Goal: Information Seeking & Learning: Learn about a topic

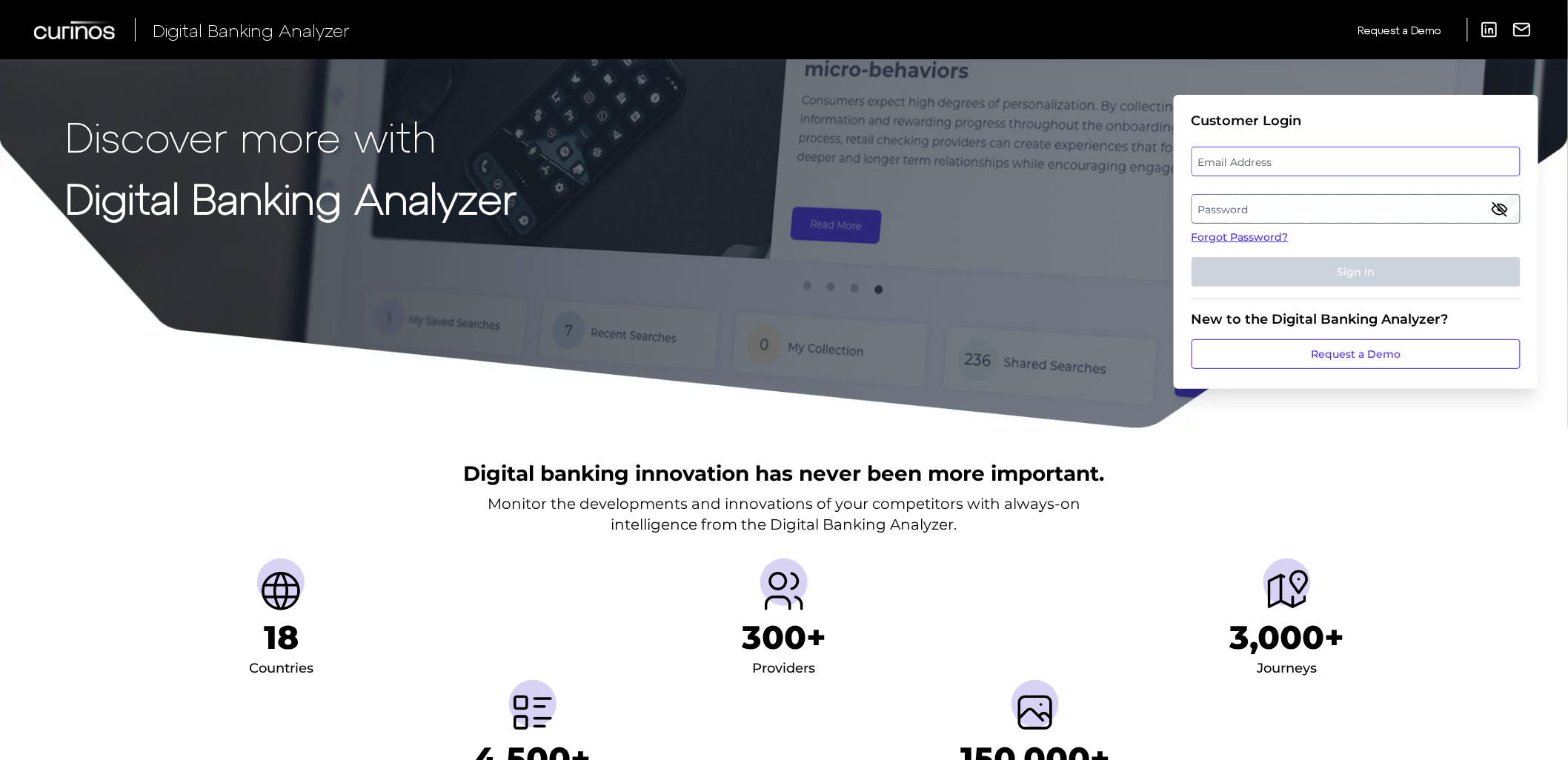
type input "yafet.petros@curinos.com"
click at [1324, 281] on button "Sign In" at bounding box center [1356, 271] width 329 height 29
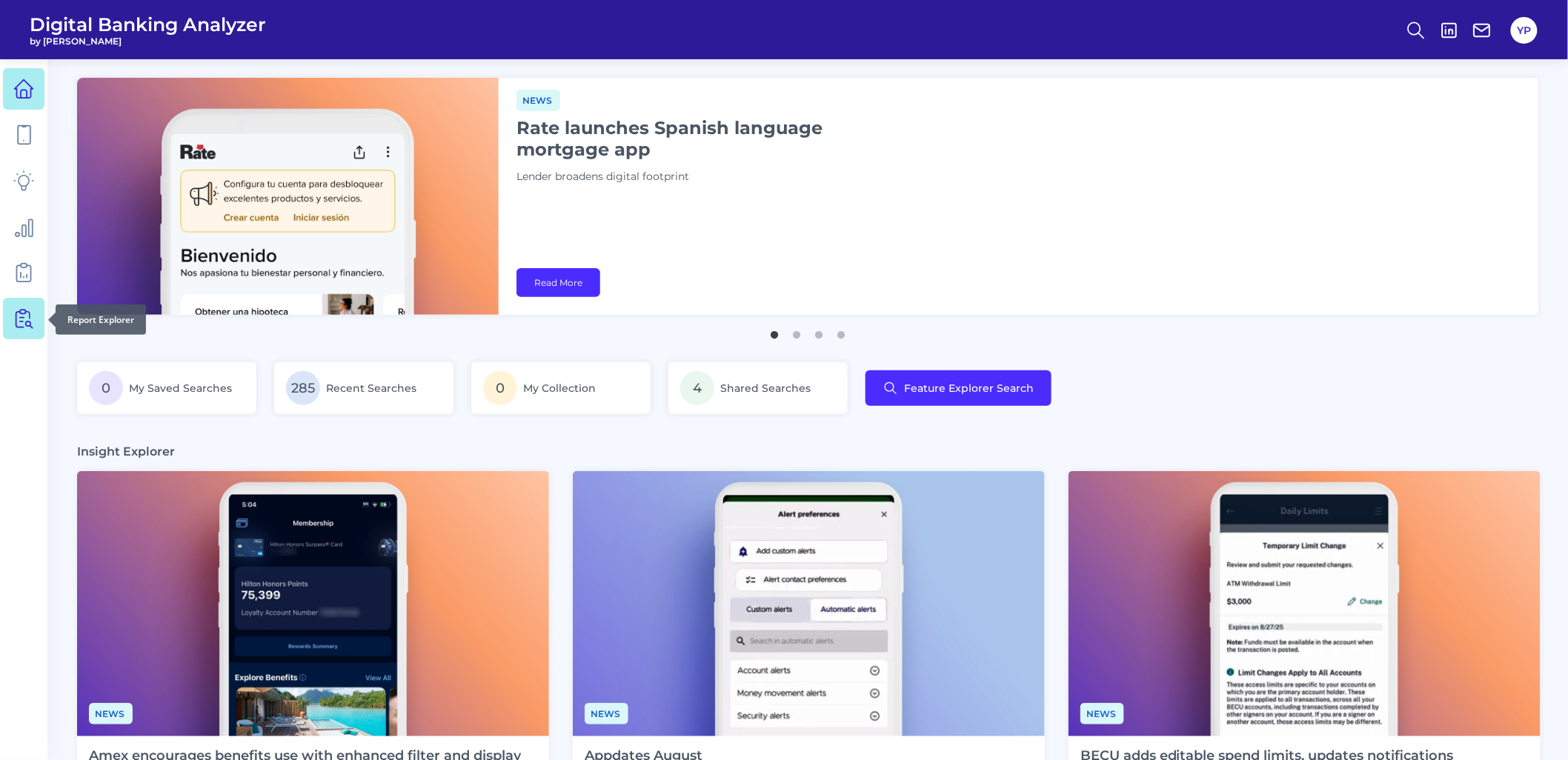
click at [34, 312] on link at bounding box center [24, 319] width 42 height 42
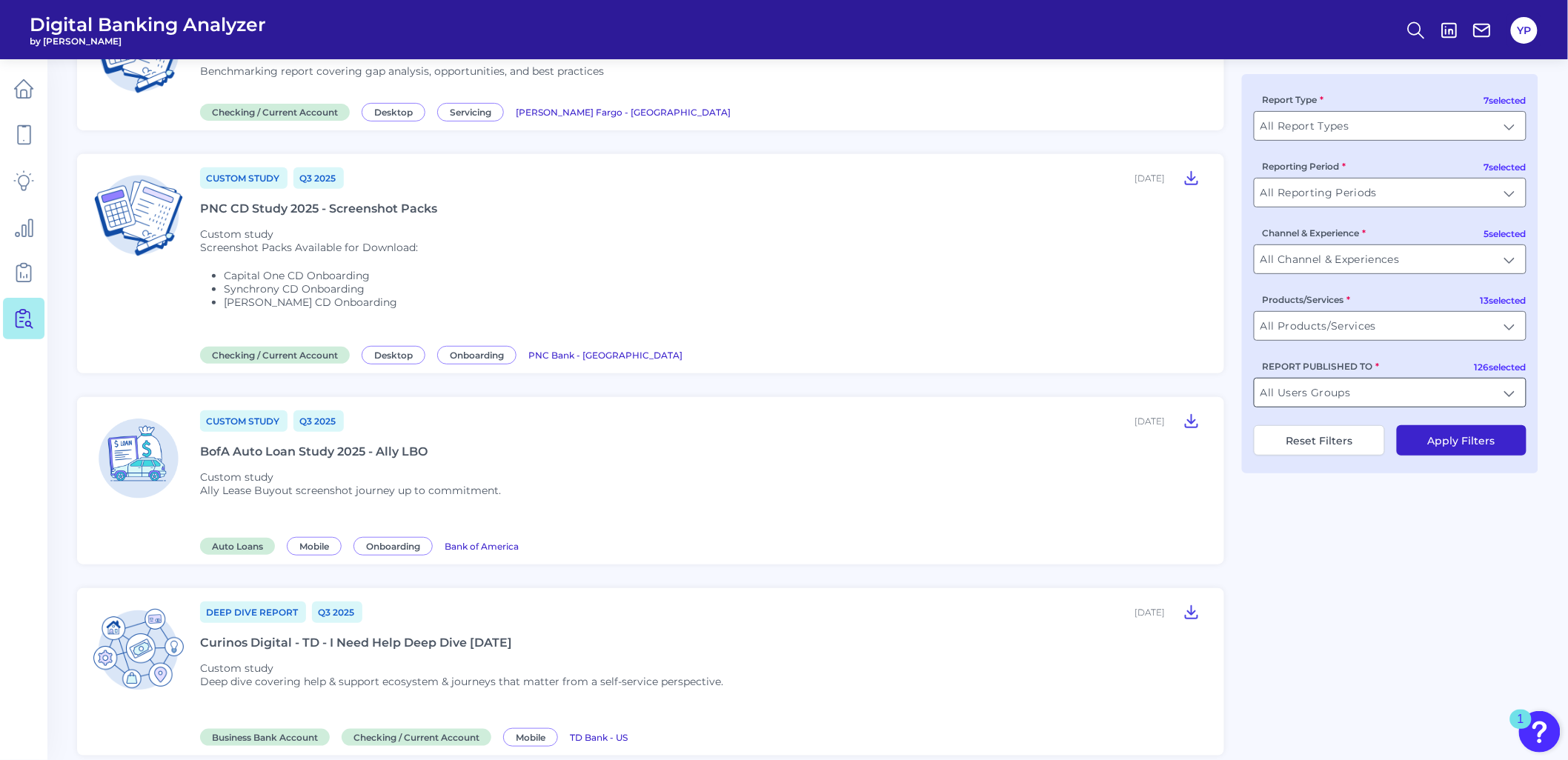
scroll to position [165, 0]
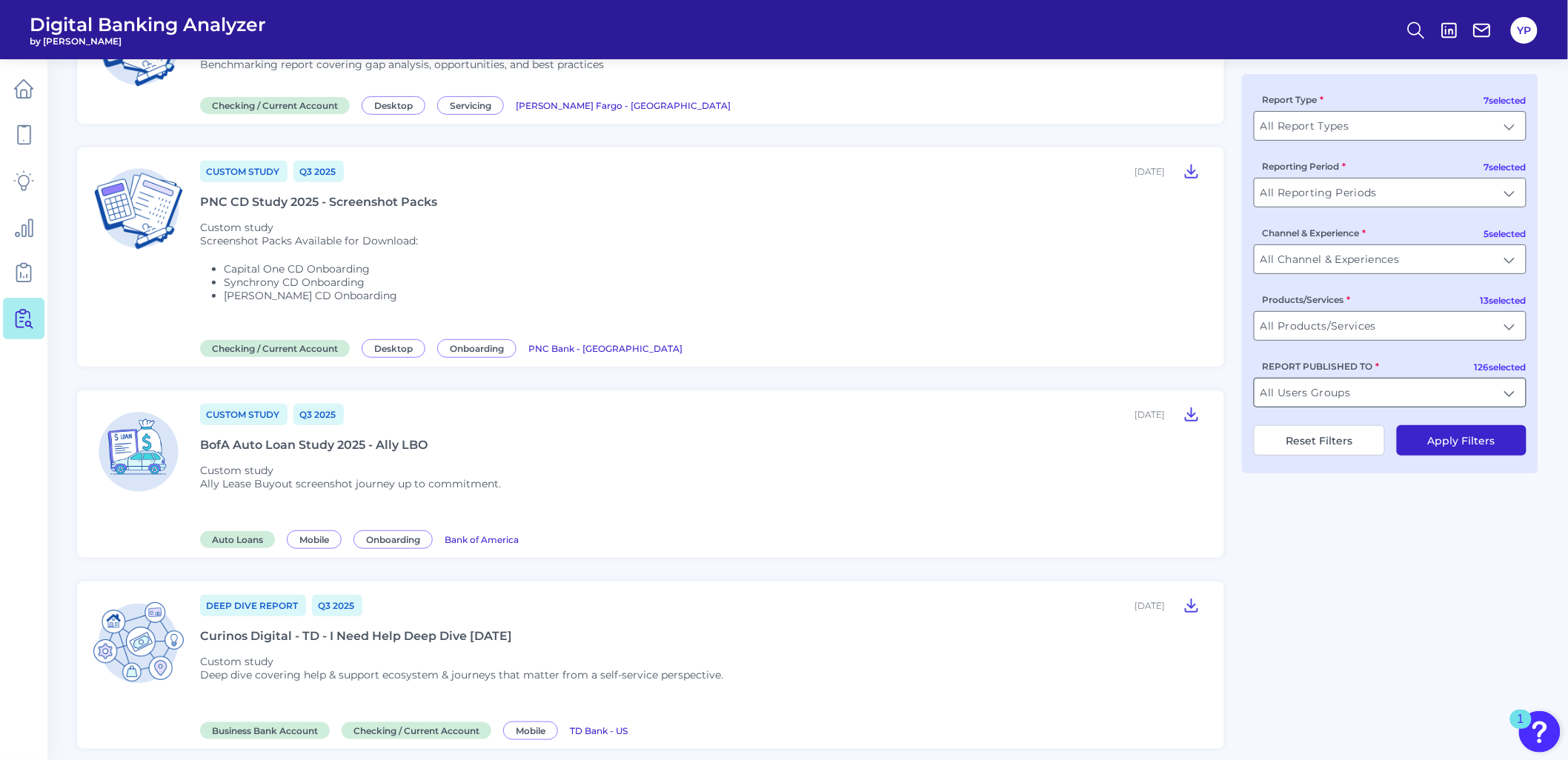
click at [1317, 397] on input "All Users Groups" at bounding box center [1390, 393] width 271 height 28
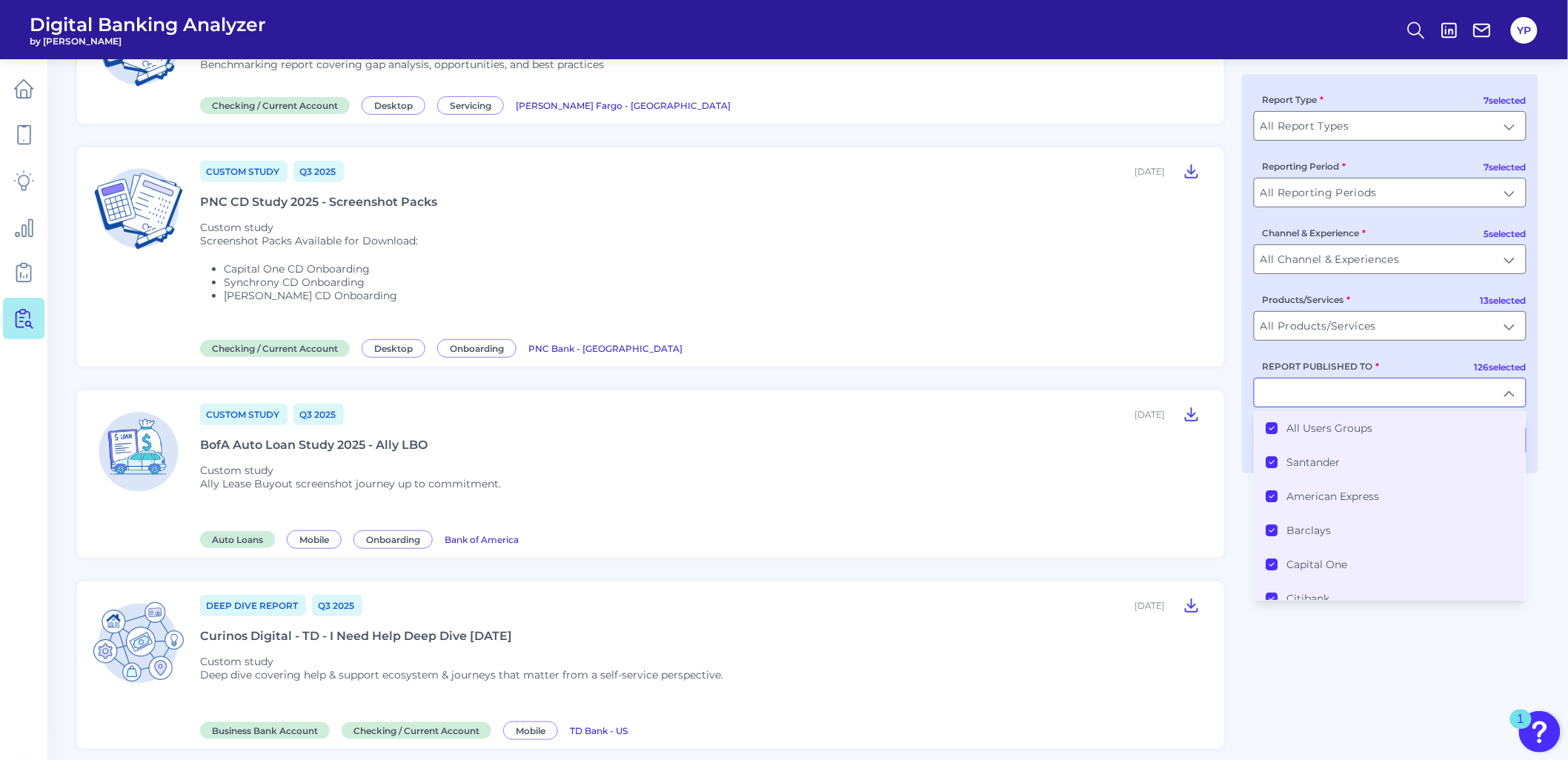
click at [1322, 428] on label "All Users Groups" at bounding box center [1330, 428] width 86 height 13
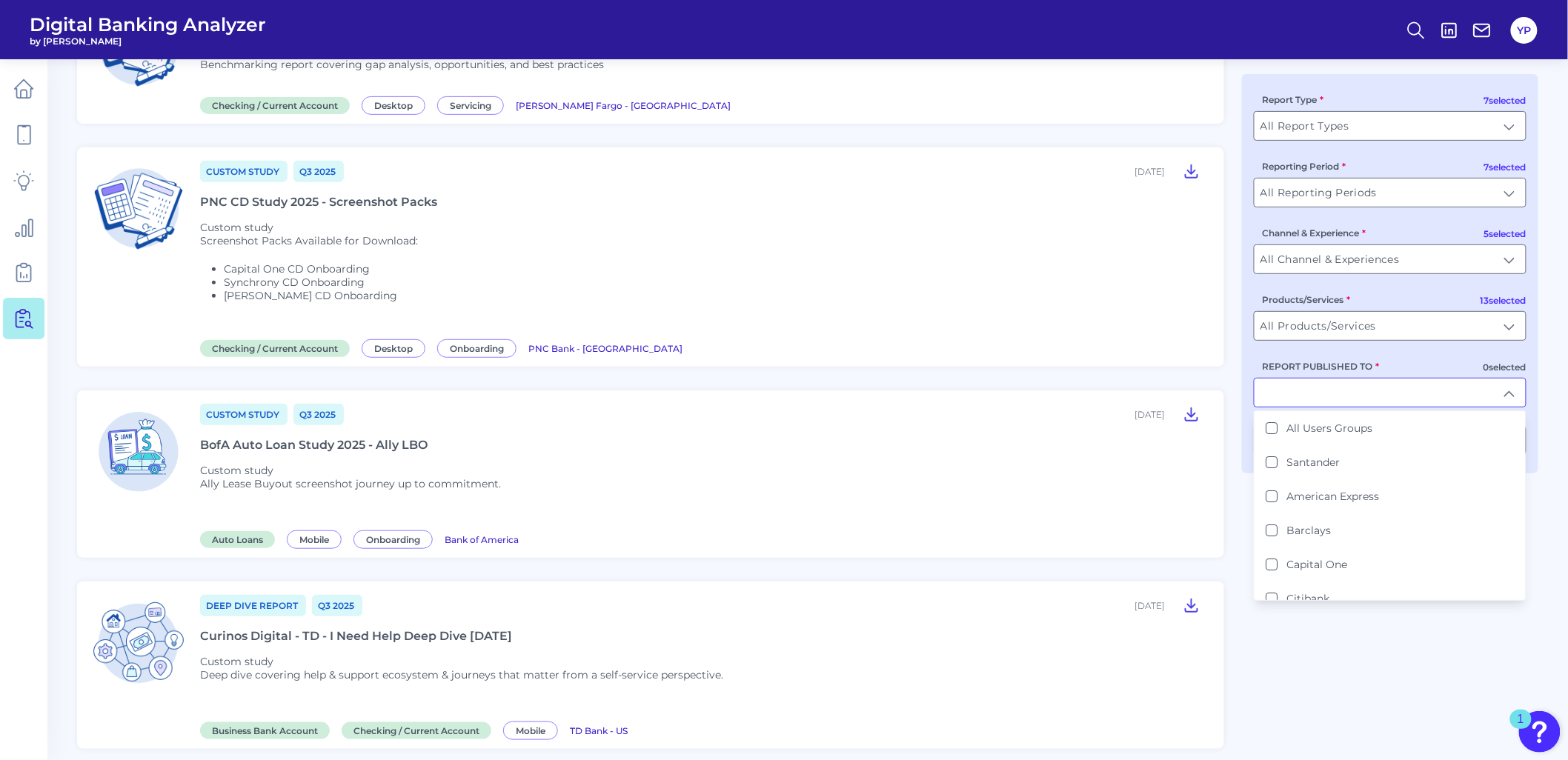
click at [1322, 400] on input "REPORT PUBLISHED TO" at bounding box center [1390, 393] width 271 height 28
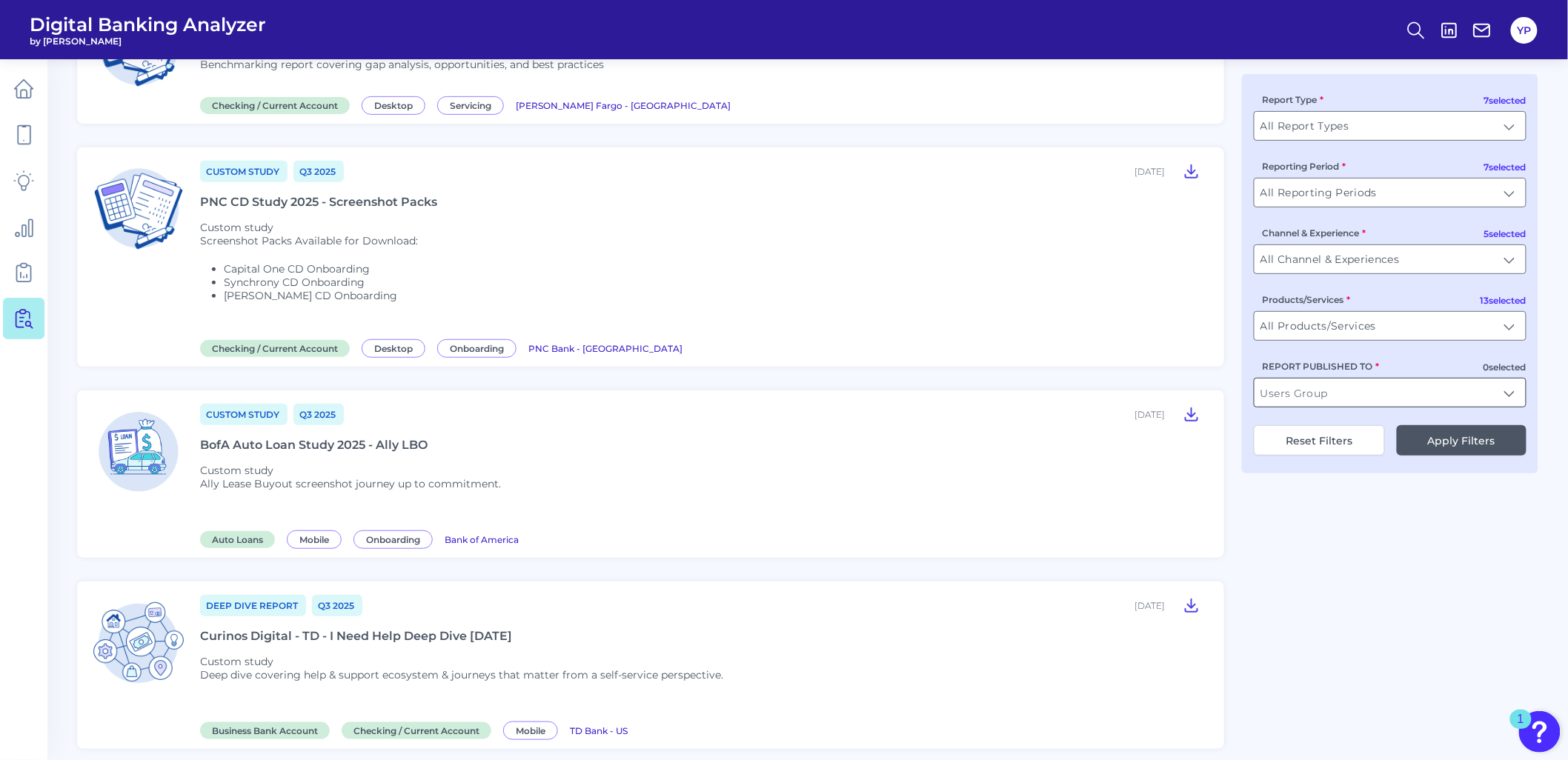
click at [1322, 400] on input "REPORT PUBLISHED TO" at bounding box center [1390, 393] width 271 height 28
click at [1325, 426] on li "HS BC" at bounding box center [1390, 428] width 271 height 34
type input "HSBC"
click at [1393, 352] on div "7 selected Report Type All Report Types All Report Types 7 selected Reporting P…" at bounding box center [1390, 274] width 297 height 399
click at [1474, 453] on button "Apply Filters" at bounding box center [1461, 440] width 129 height 30
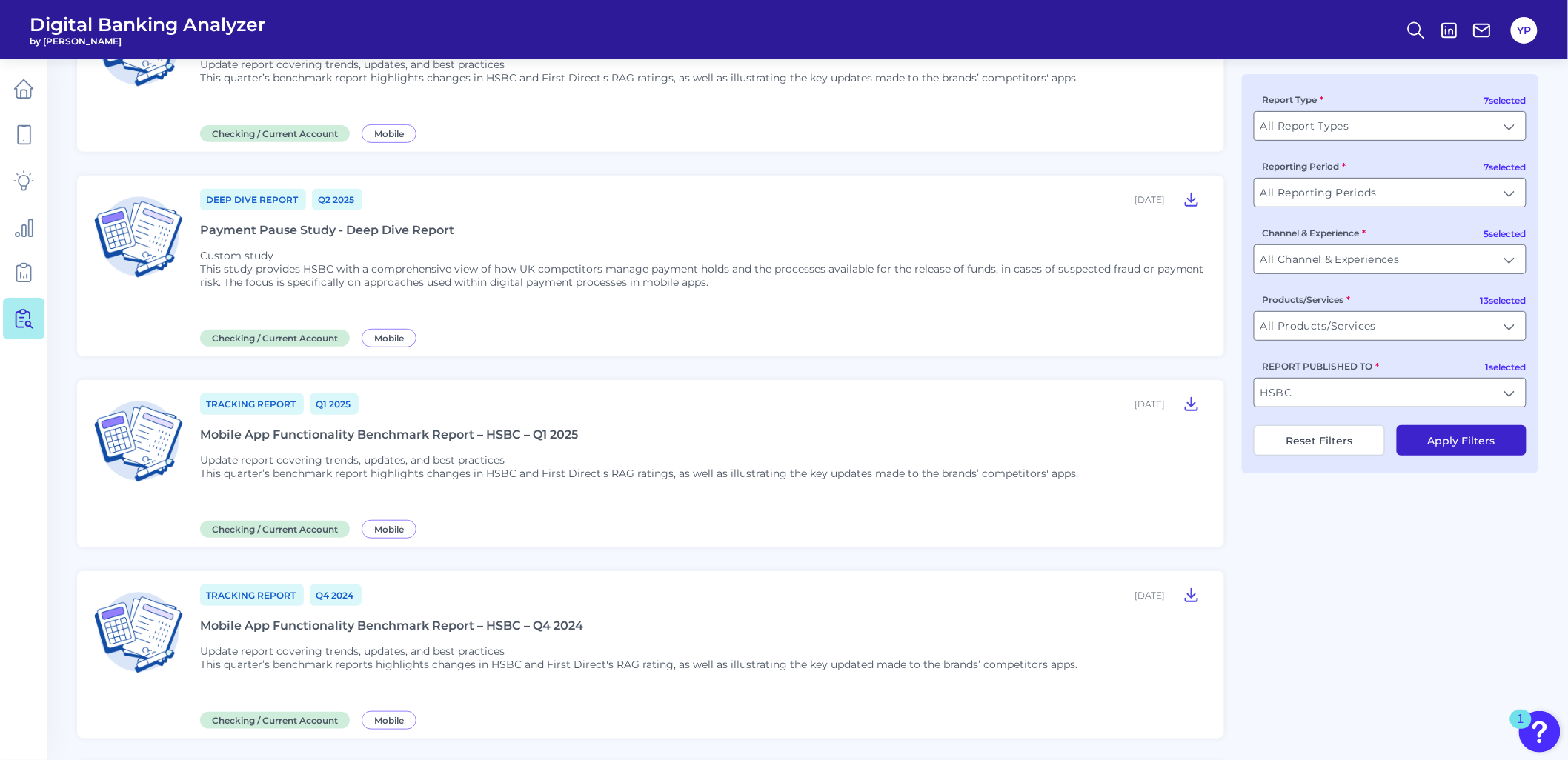
click at [467, 428] on div "Mobile App Functionality Benchmark Report – HSBC – Q1 2025" at bounding box center [389, 434] width 378 height 14
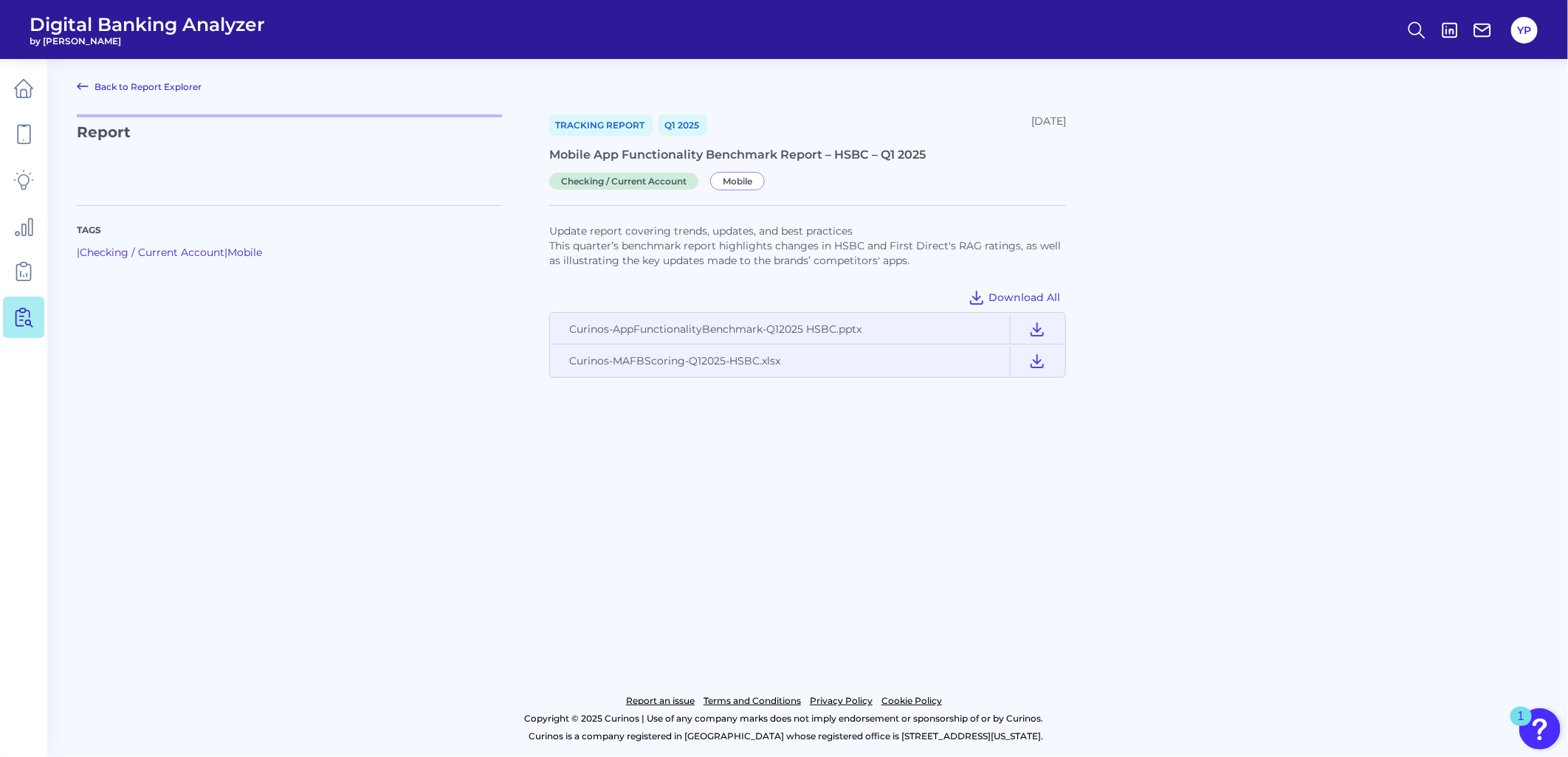
click at [679, 151] on div "Mobile App Functionality Benchmark Report – HSBC – Q1 2025" at bounding box center [807, 154] width 517 height 14
copy div "Mobile App Functionality Benchmark Report – HSBC – Q1 2025"
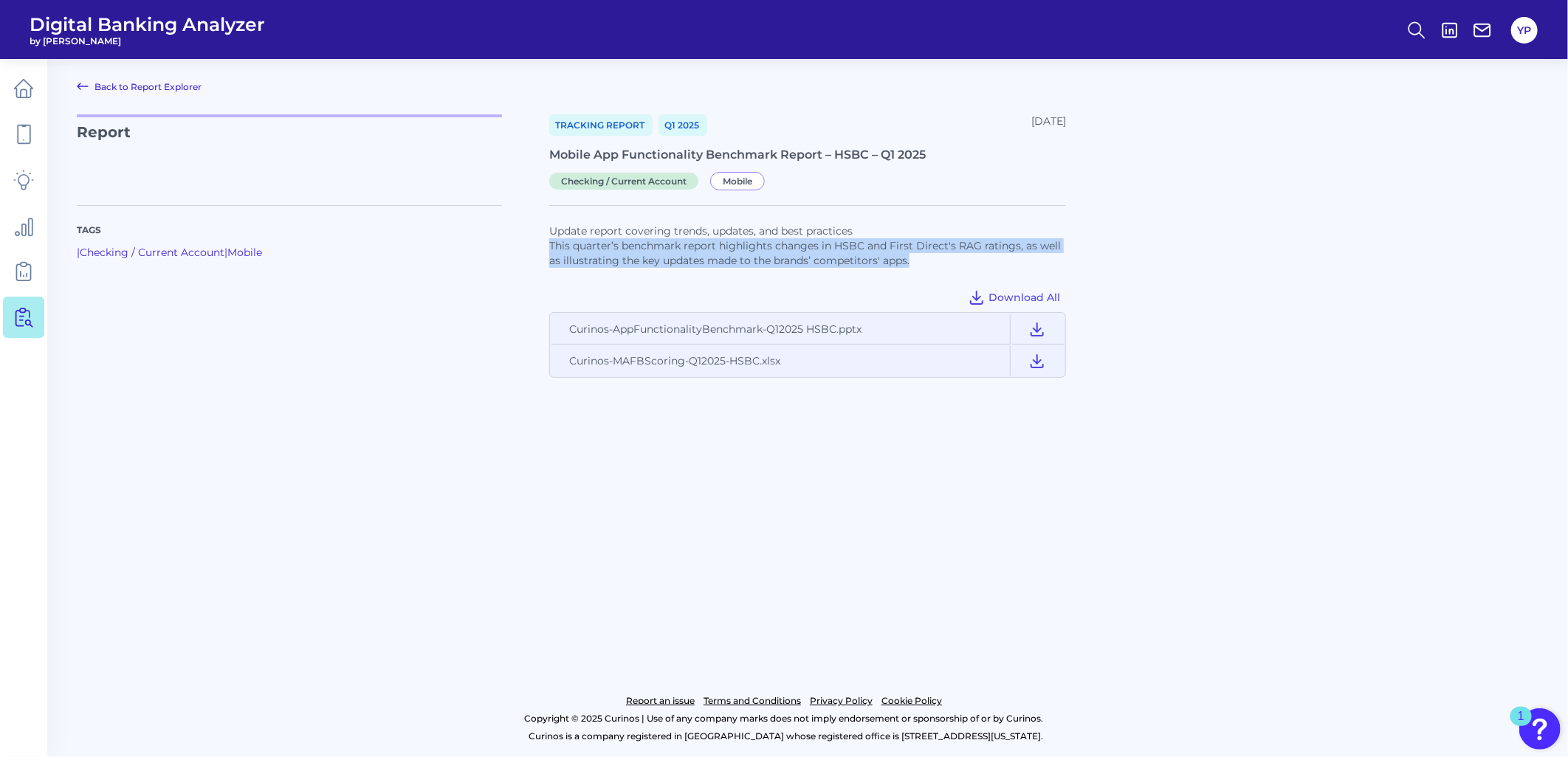
drag, startPoint x: 549, startPoint y: 245, endPoint x: 952, endPoint y: 270, distance: 403.8
click at [952, 270] on div "Update report covering trends, updates, and best practices This quarter’s bench…" at bounding box center [807, 253] width 517 height 59
drag, startPoint x: 952, startPoint y: 270, endPoint x: 858, endPoint y: 262, distance: 94.3
copy p "This quarter’s benchmark report highlights changes in HSBC and First Direct's R…"
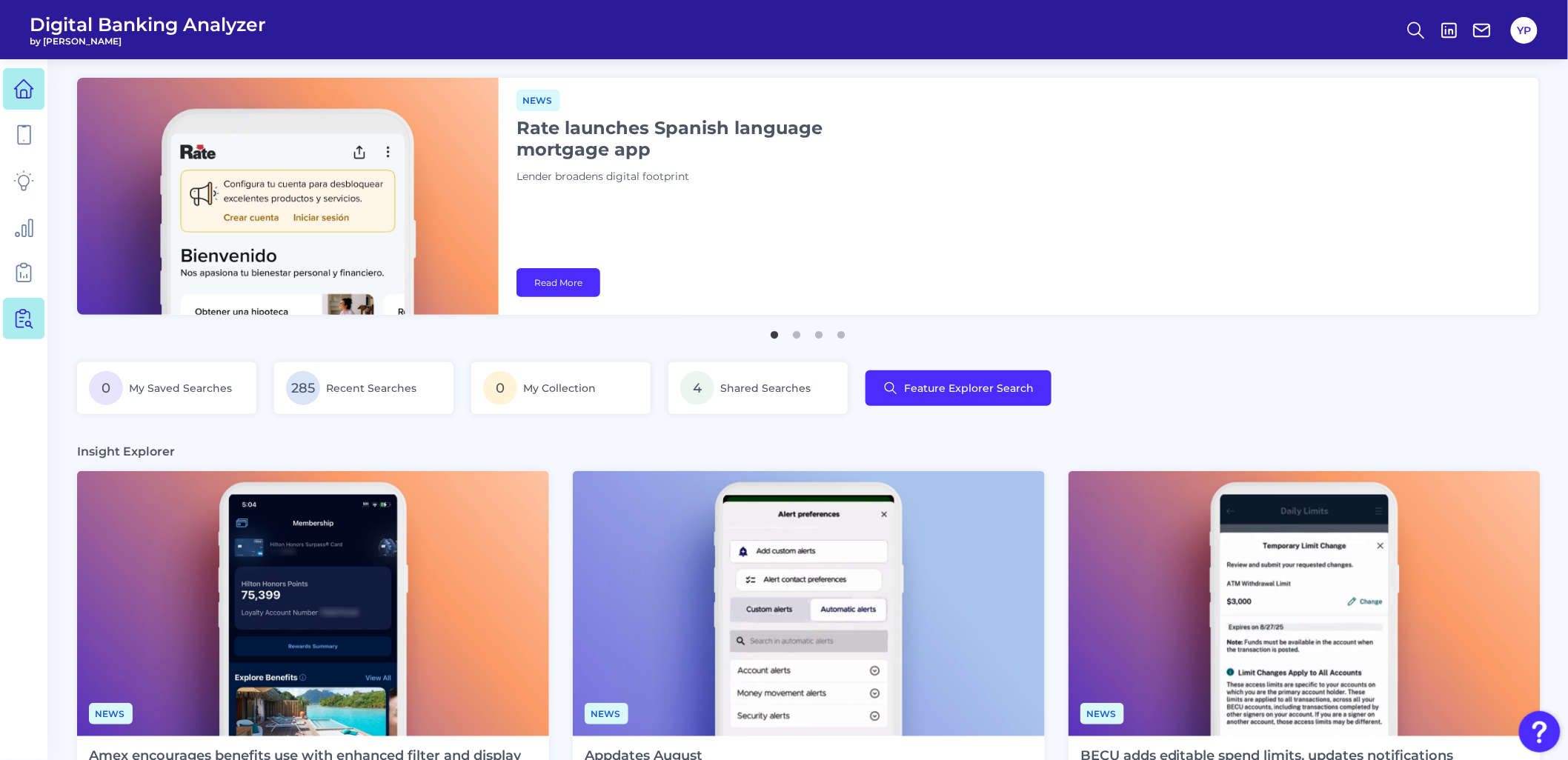
click at [34, 319] on link at bounding box center [24, 319] width 42 height 42
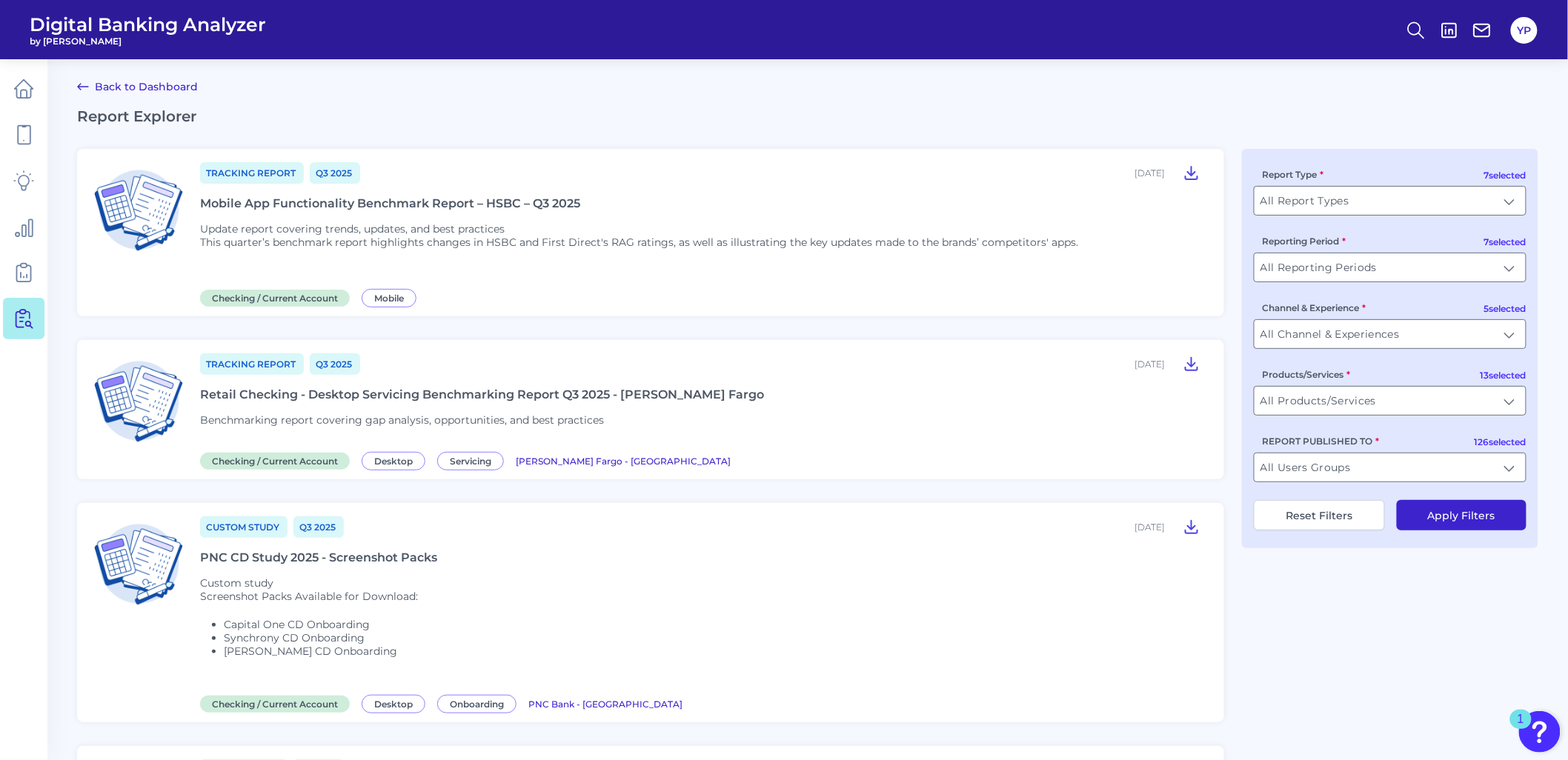
click at [446, 197] on div "Mobile App Functionality Benchmark Report – HSBC – Q3 2025" at bounding box center [390, 203] width 380 height 14
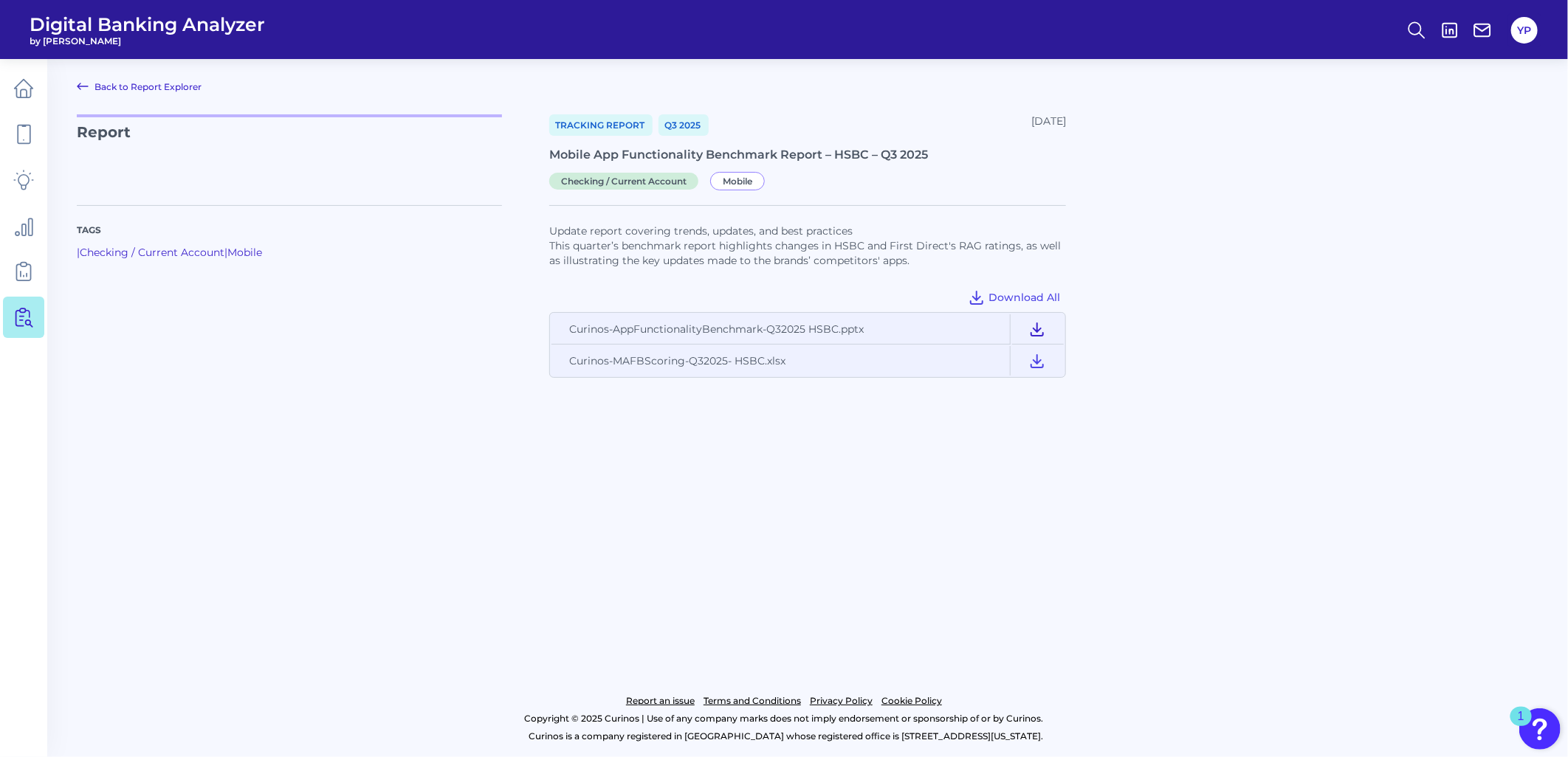
click at [1039, 328] on icon at bounding box center [1037, 329] width 17 height 17
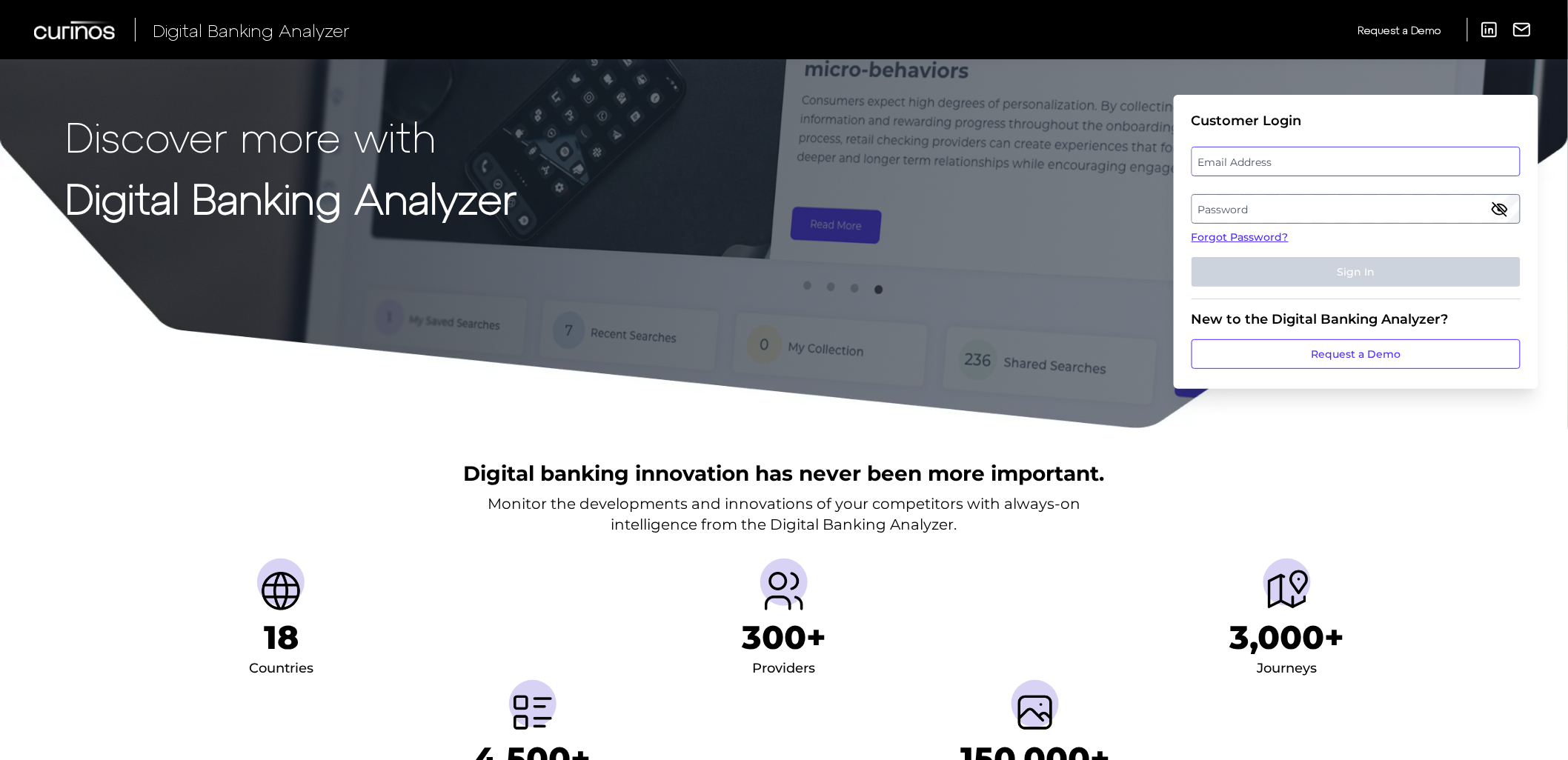
type input "yafet.petros@curinos.com"
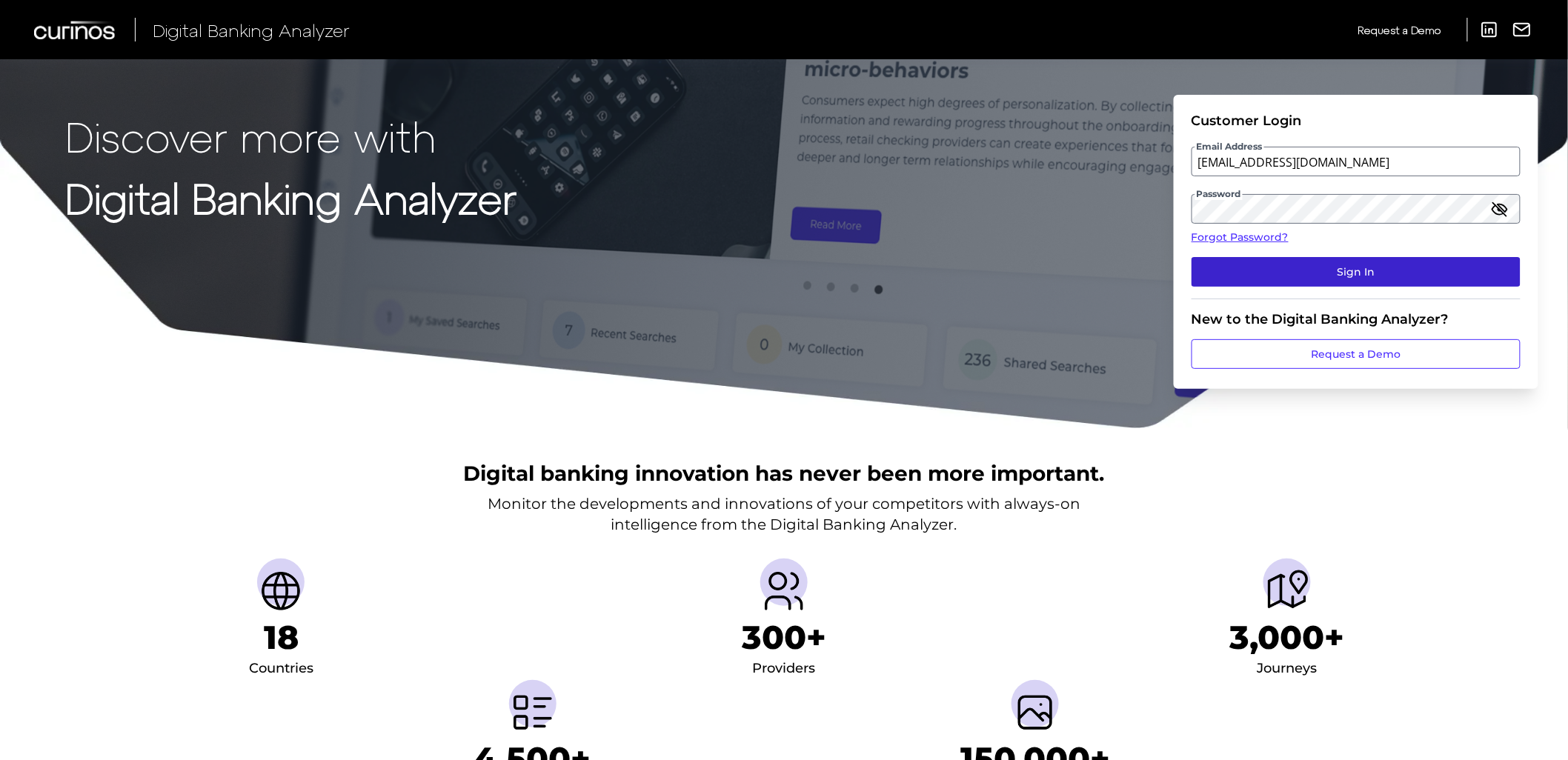
click at [1253, 266] on button "Sign In" at bounding box center [1356, 271] width 329 height 29
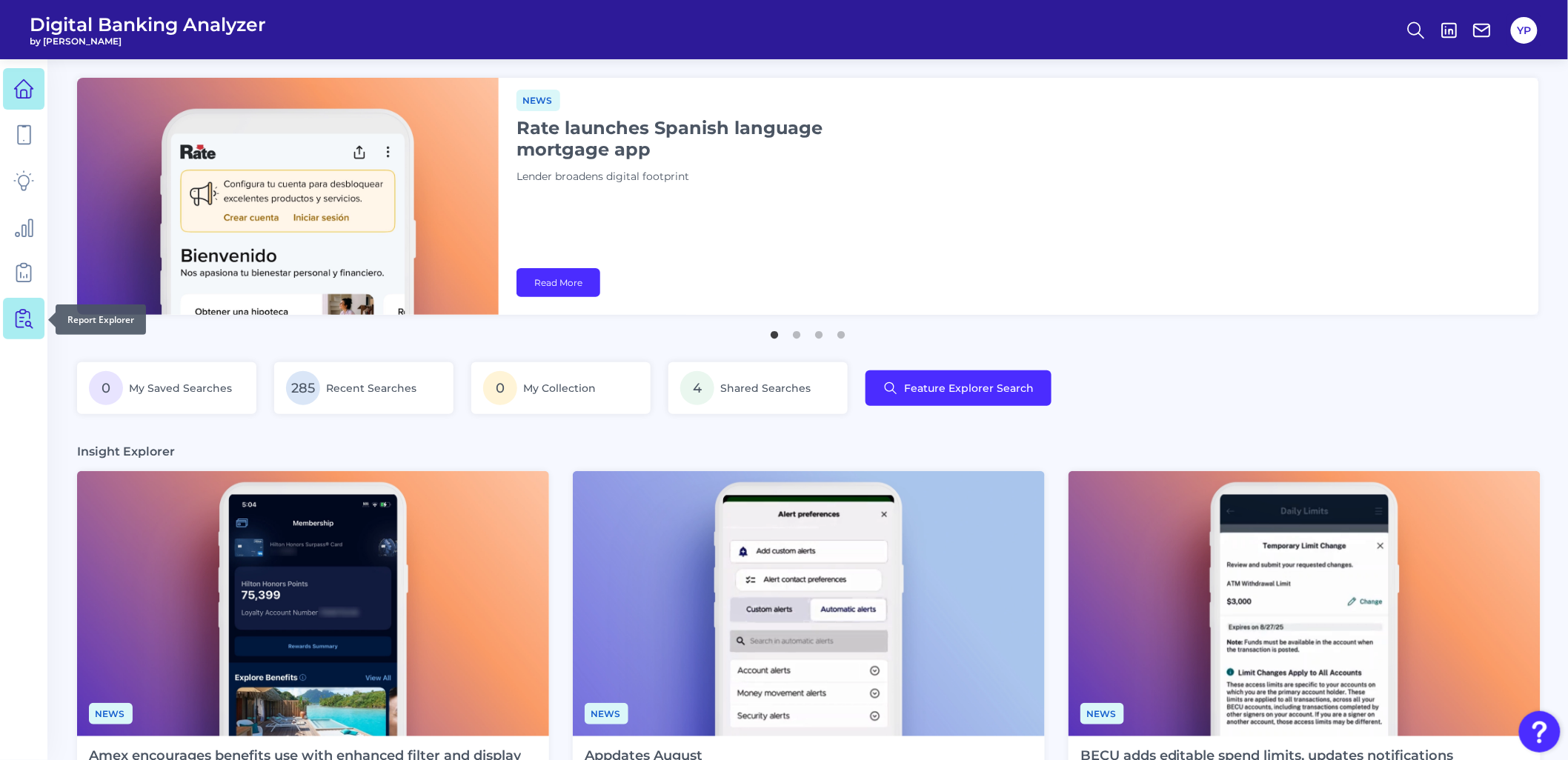
click at [29, 320] on icon at bounding box center [23, 318] width 21 height 21
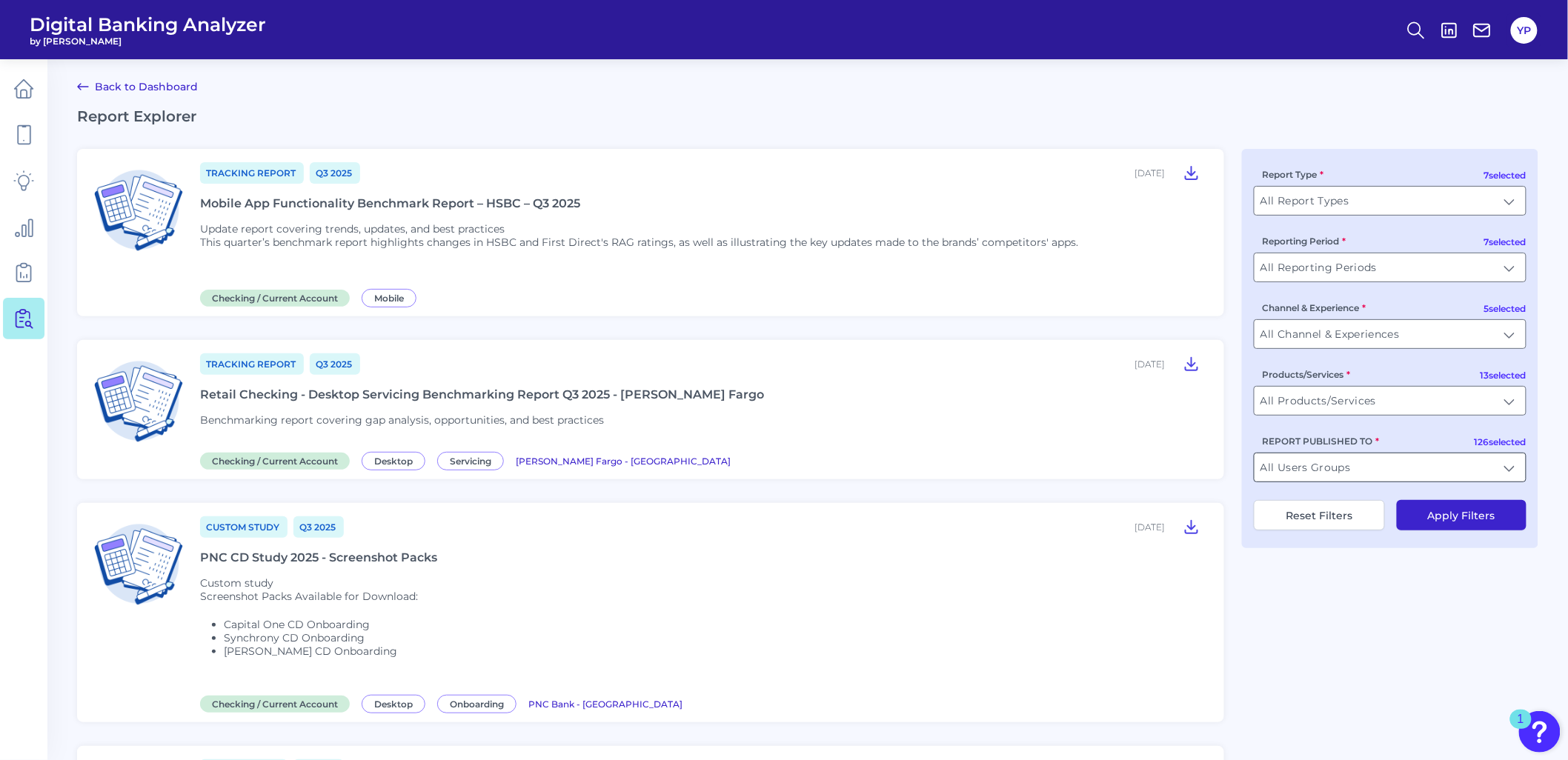
click at [1335, 473] on input "All Users Groups" at bounding box center [1390, 468] width 271 height 28
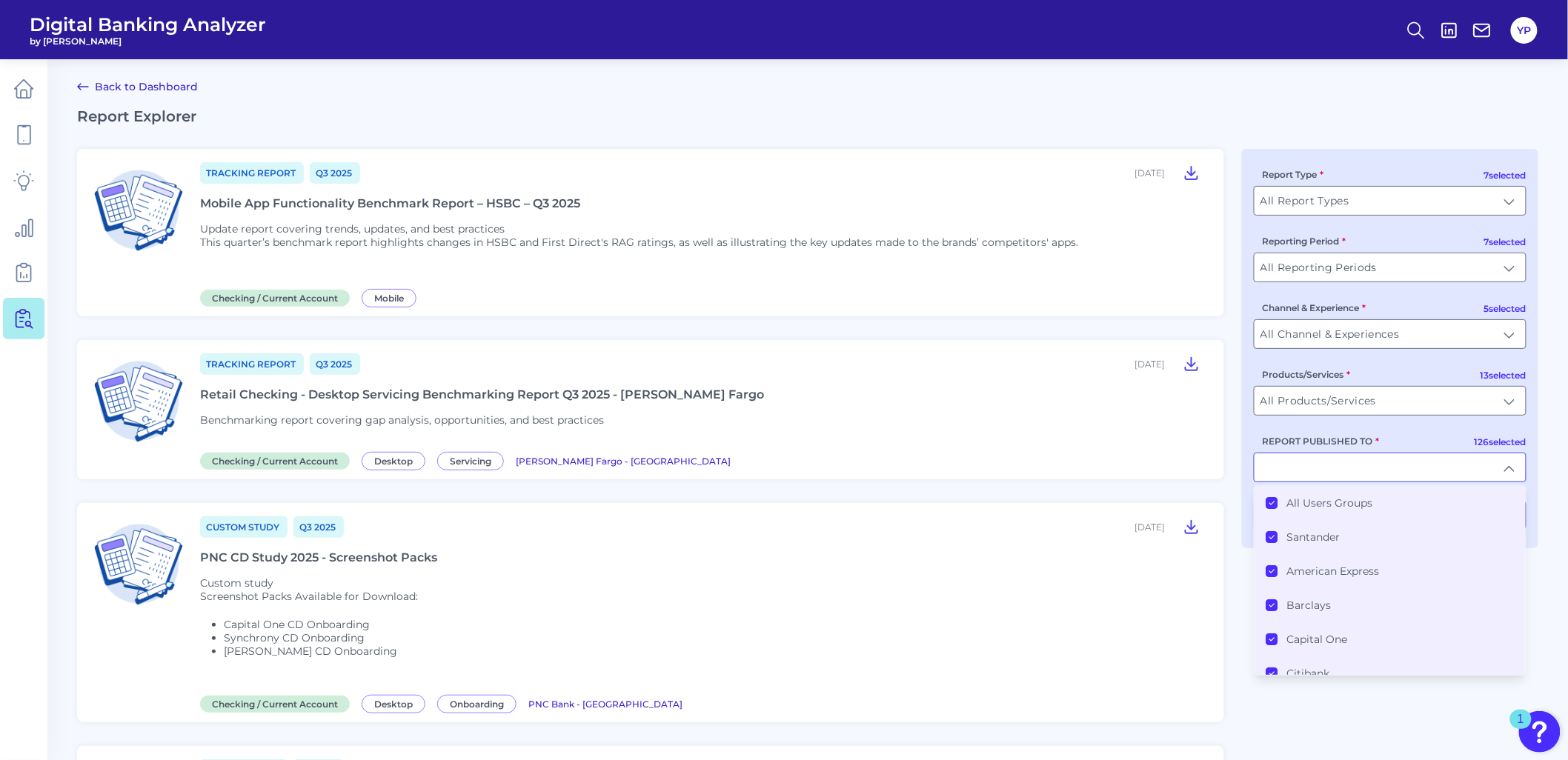
click at [1320, 502] on label "All Users Groups" at bounding box center [1330, 503] width 86 height 13
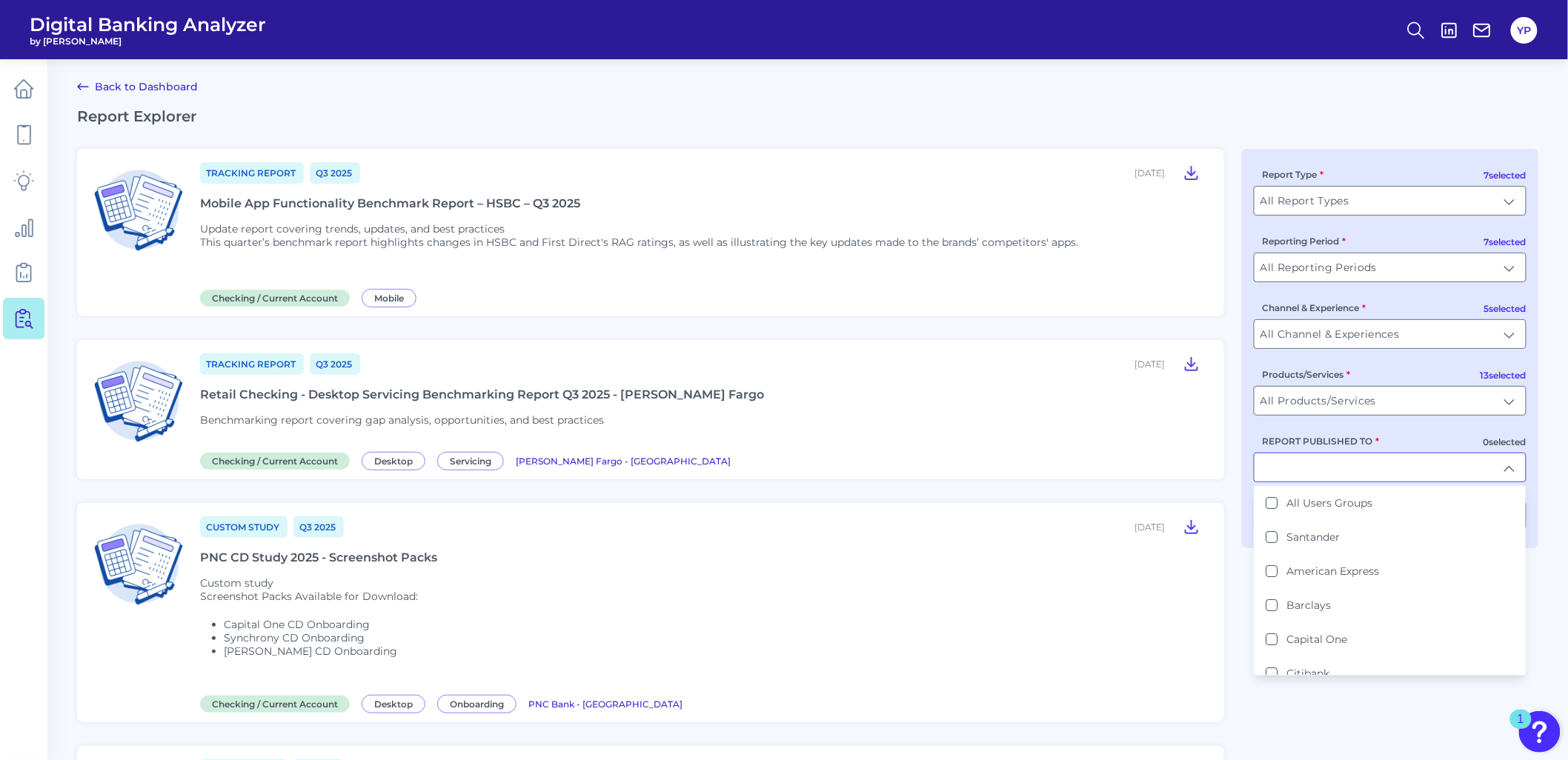
click at [1322, 473] on input "REPORT PUBLISHED TO" at bounding box center [1390, 468] width 271 height 28
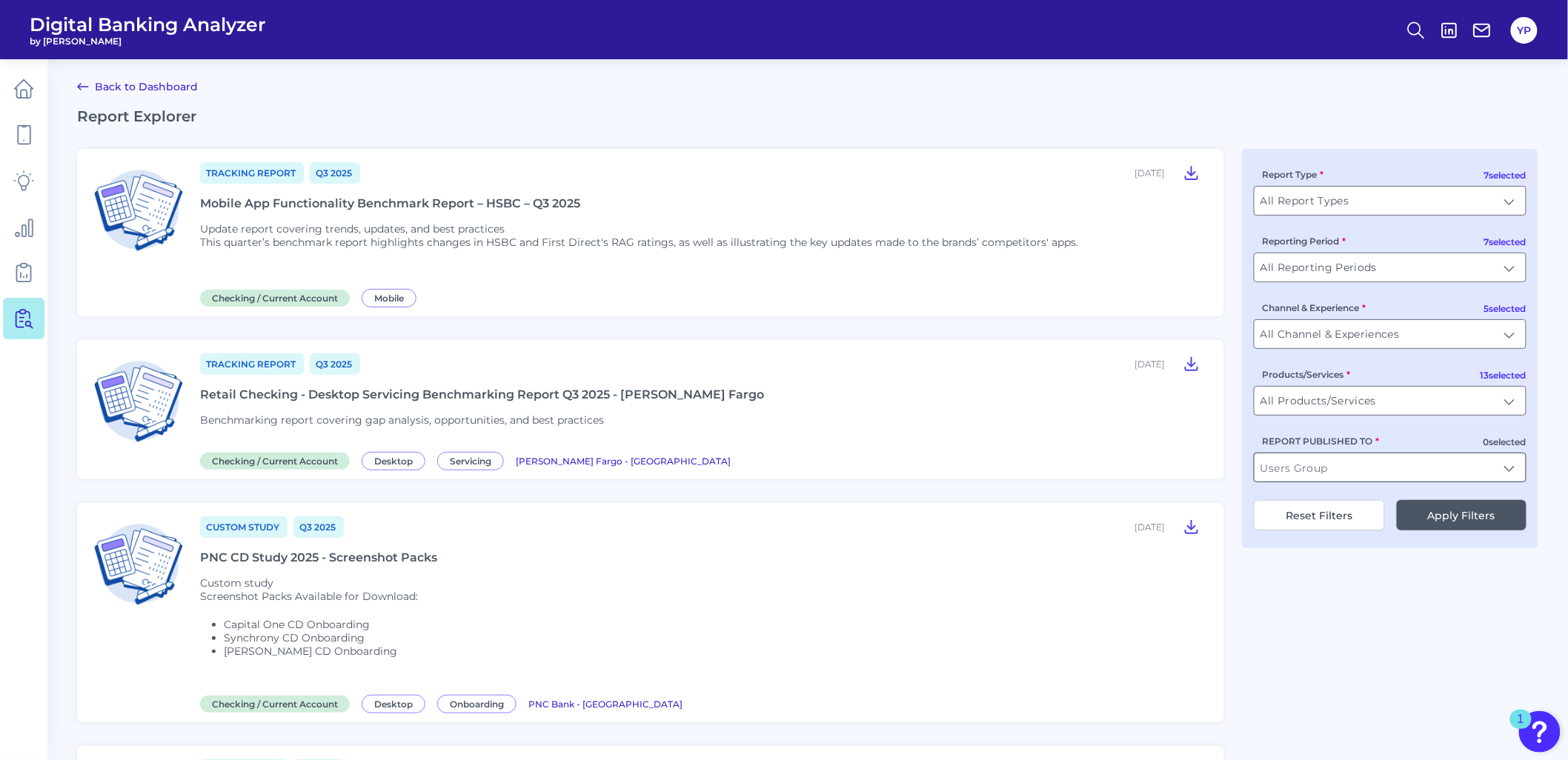
click at [1322, 473] on input "REPORT PUBLISHED TO" at bounding box center [1390, 468] width 271 height 28
click at [1307, 499] on li "Bar clays" at bounding box center [1390, 503] width 271 height 34
type input "Barclays"
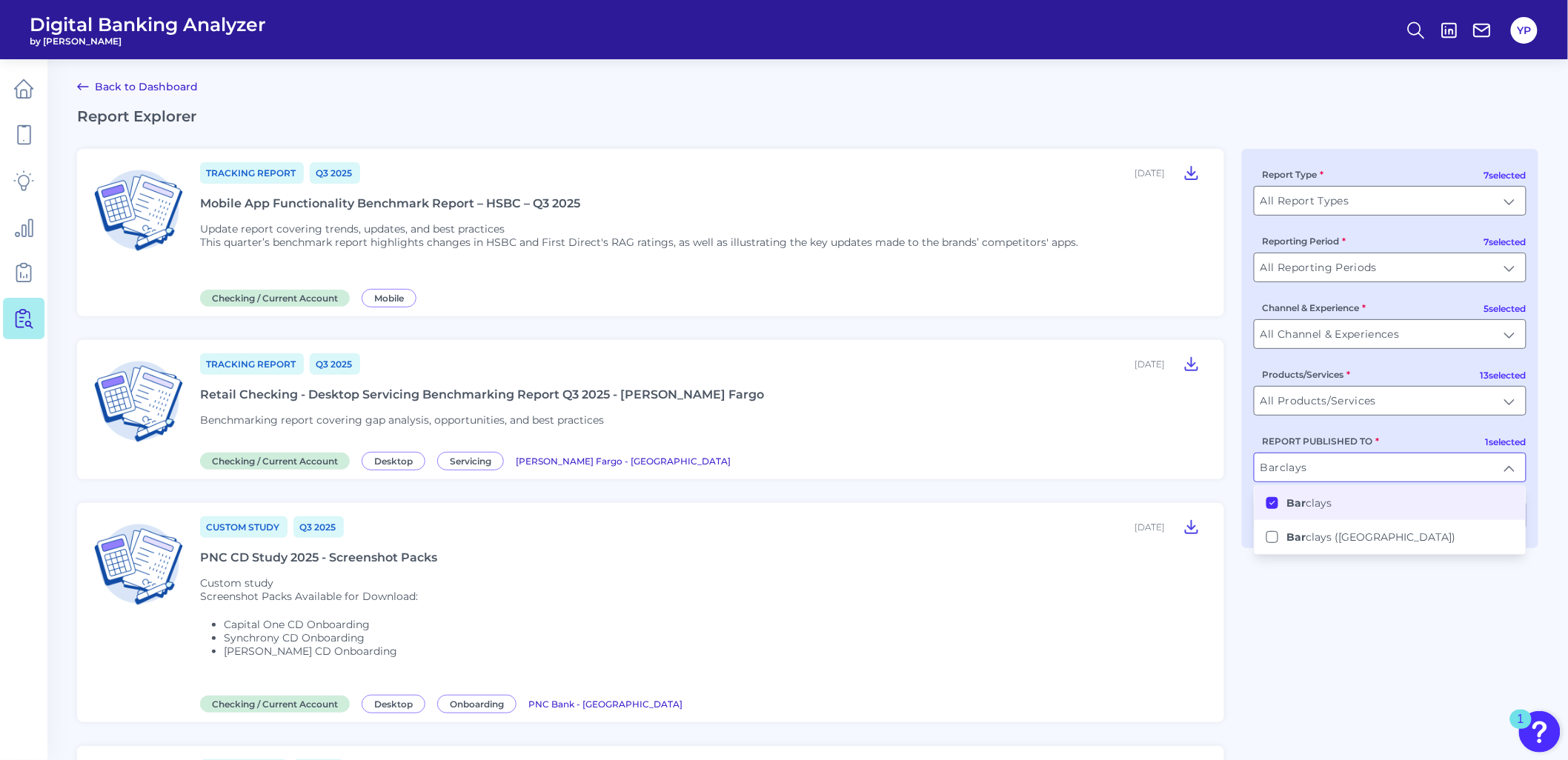
click at [1386, 447] on div "REPORT PUBLISHED TO Barclays Barclays Bar clays Bar clays (US)" at bounding box center [1390, 458] width 272 height 49
click at [1449, 526] on button "Apply Filters" at bounding box center [1461, 515] width 129 height 30
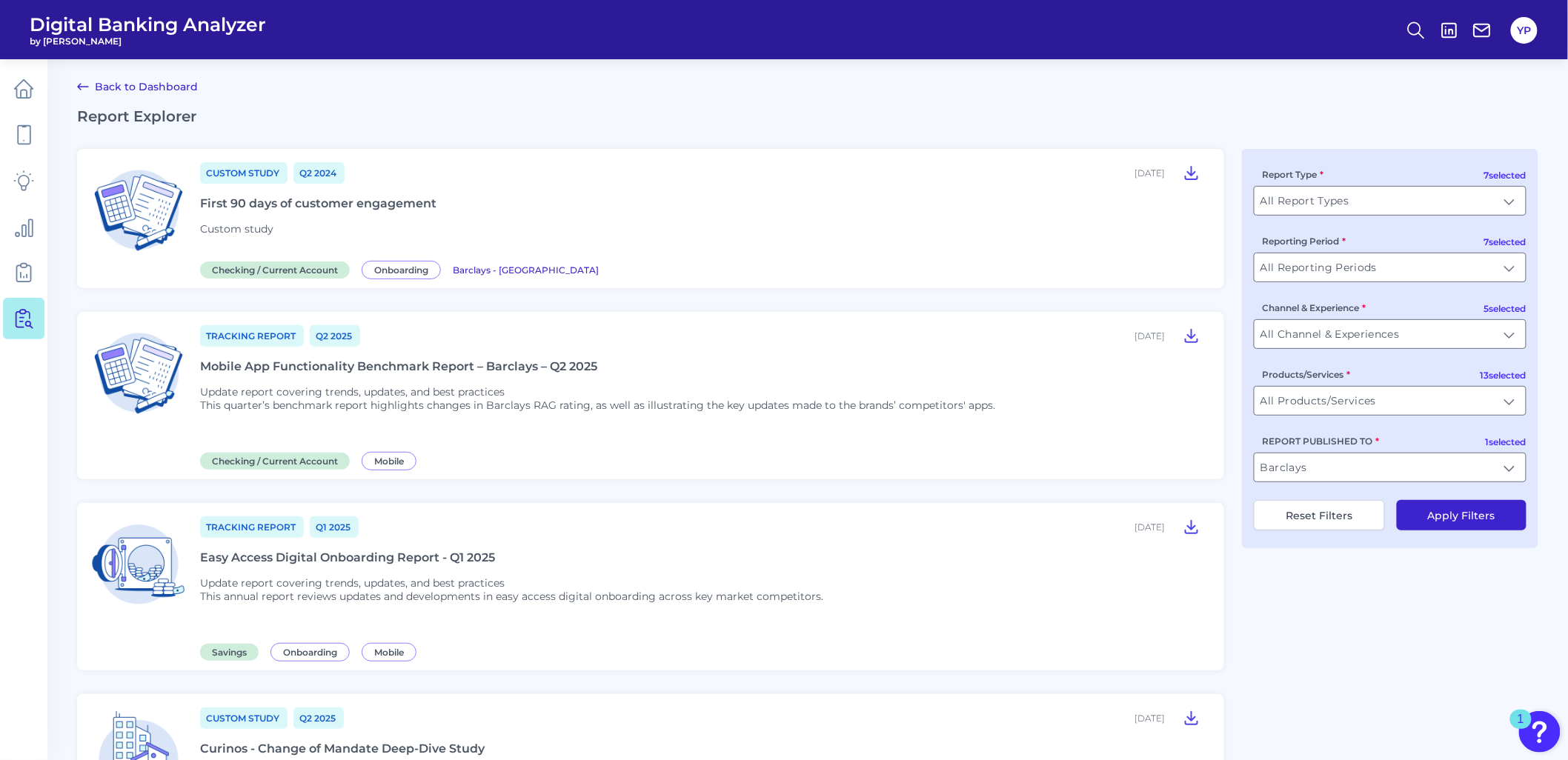
click at [507, 362] on div "Mobile App Functionality Benchmark Report – Barclays – Q2 2025" at bounding box center [398, 366] width 397 height 14
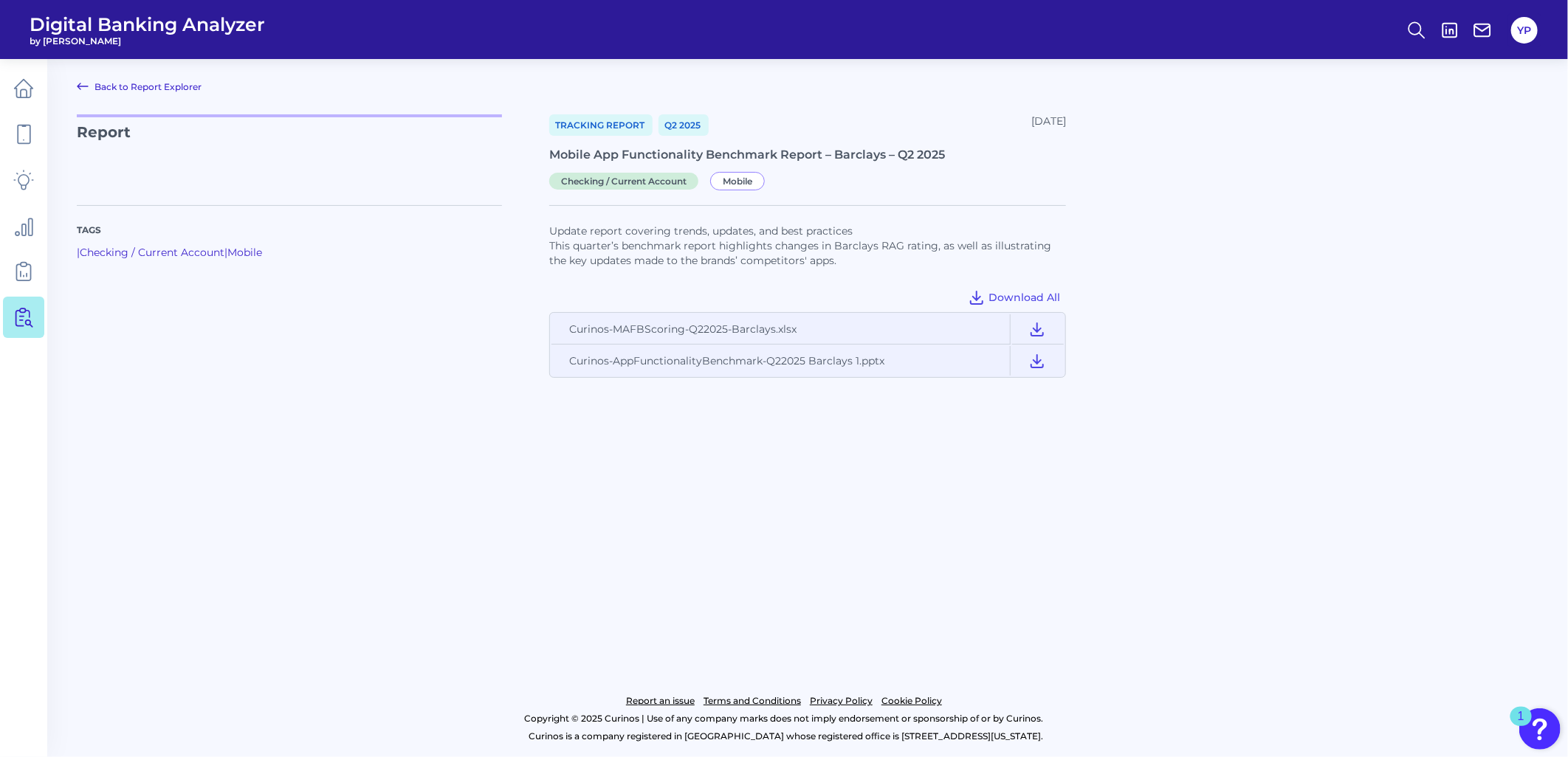
click at [646, 156] on div "Mobile App Functionality Benchmark Report – Barclays – Q2 2025" at bounding box center [807, 154] width 517 height 14
copy div "Mobile App Functionality Benchmark Report – Barclays – Q2 2025"
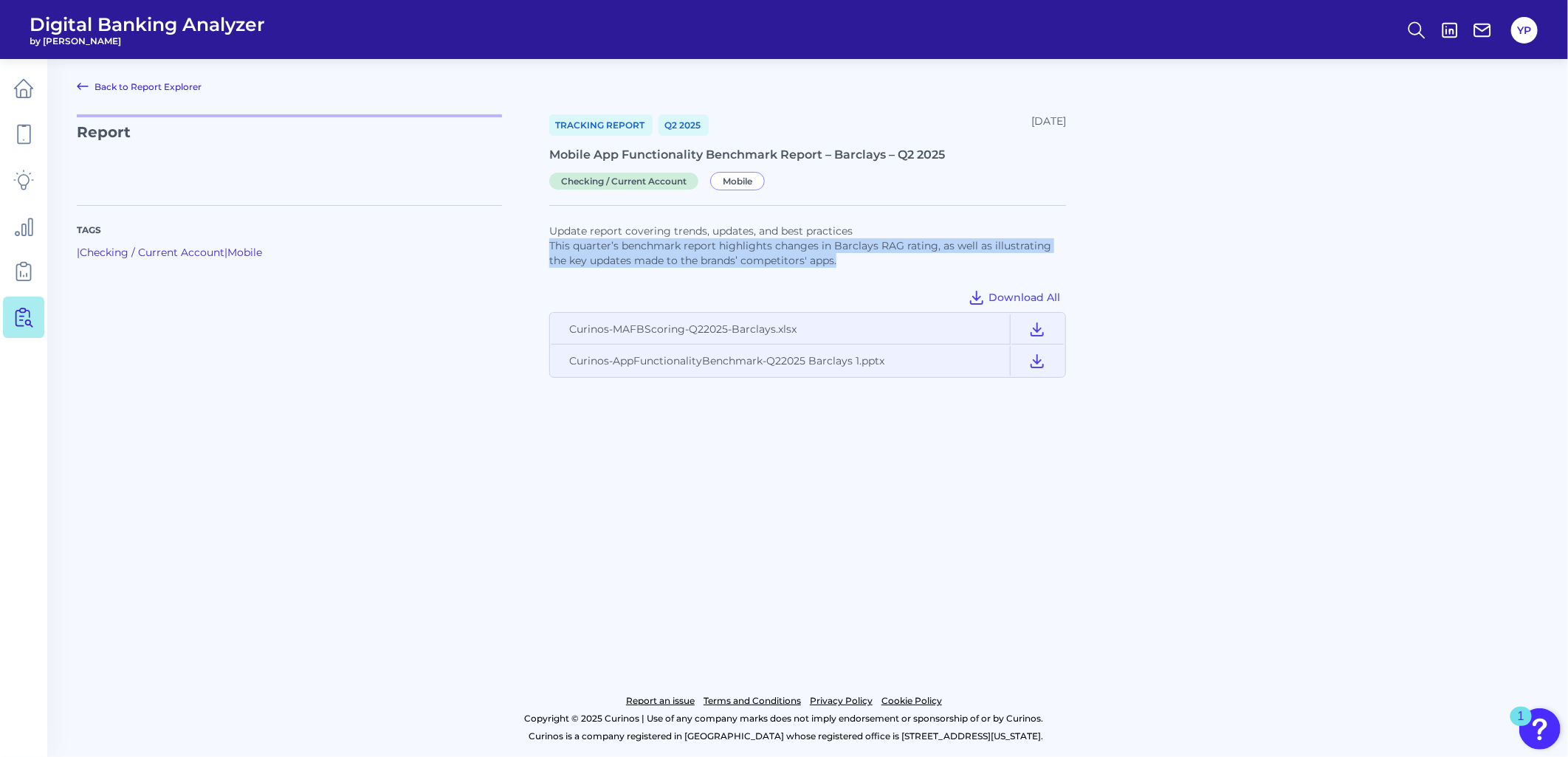
drag, startPoint x: 552, startPoint y: 250, endPoint x: 866, endPoint y: 262, distance: 314.2
click at [866, 262] on p "This quarter’s benchmark report highlights changes in Barclays RAG rating, as w…" at bounding box center [807, 253] width 517 height 29
drag, startPoint x: 866, startPoint y: 262, endPoint x: 821, endPoint y: 255, distance: 45.5
copy p "This quarter’s benchmark report highlights changes in Barclays RAG rating, as w…"
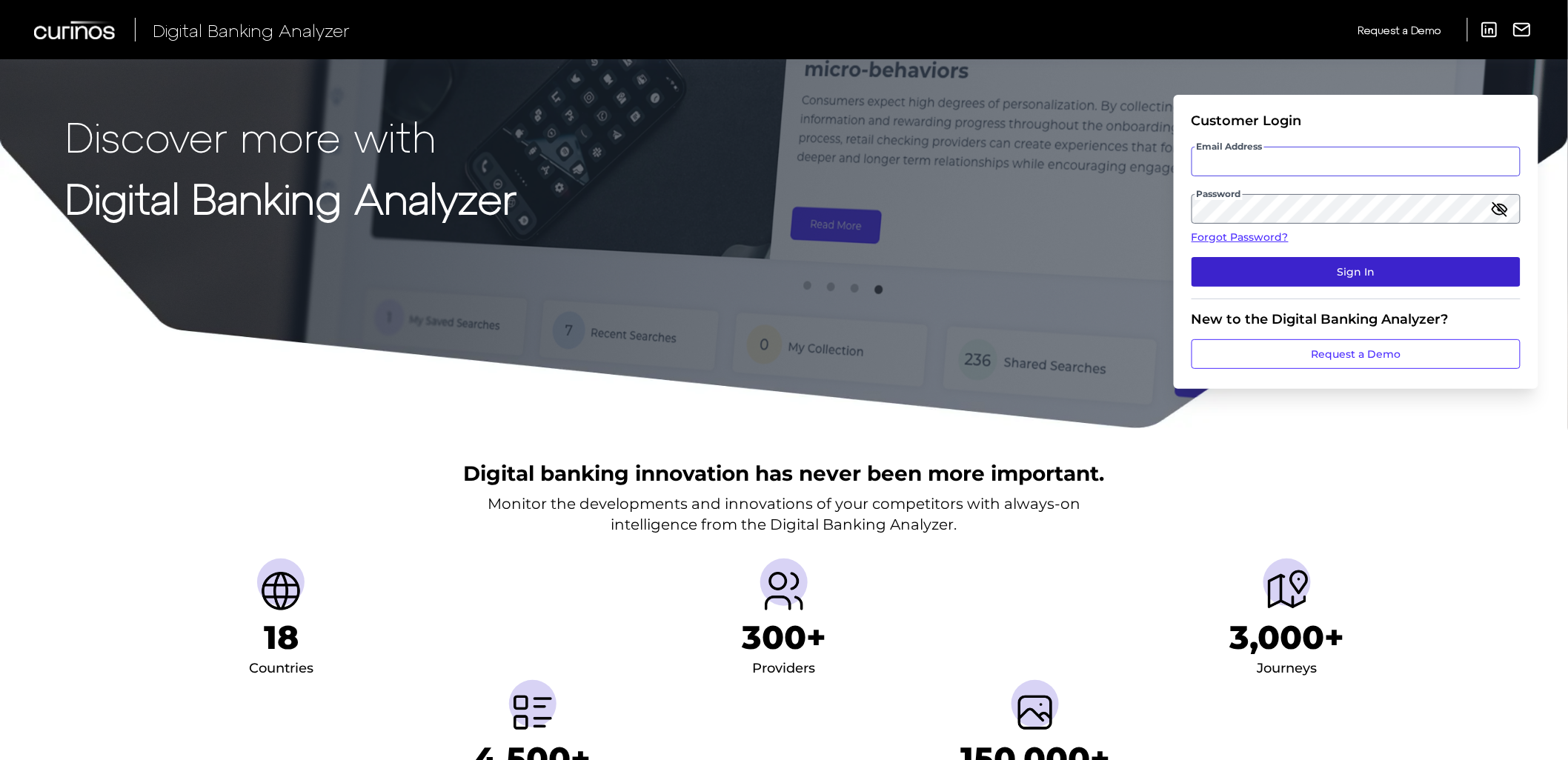
type input "yafet.petros@curinos.com"
click at [1373, 264] on button "Sign In" at bounding box center [1356, 271] width 329 height 29
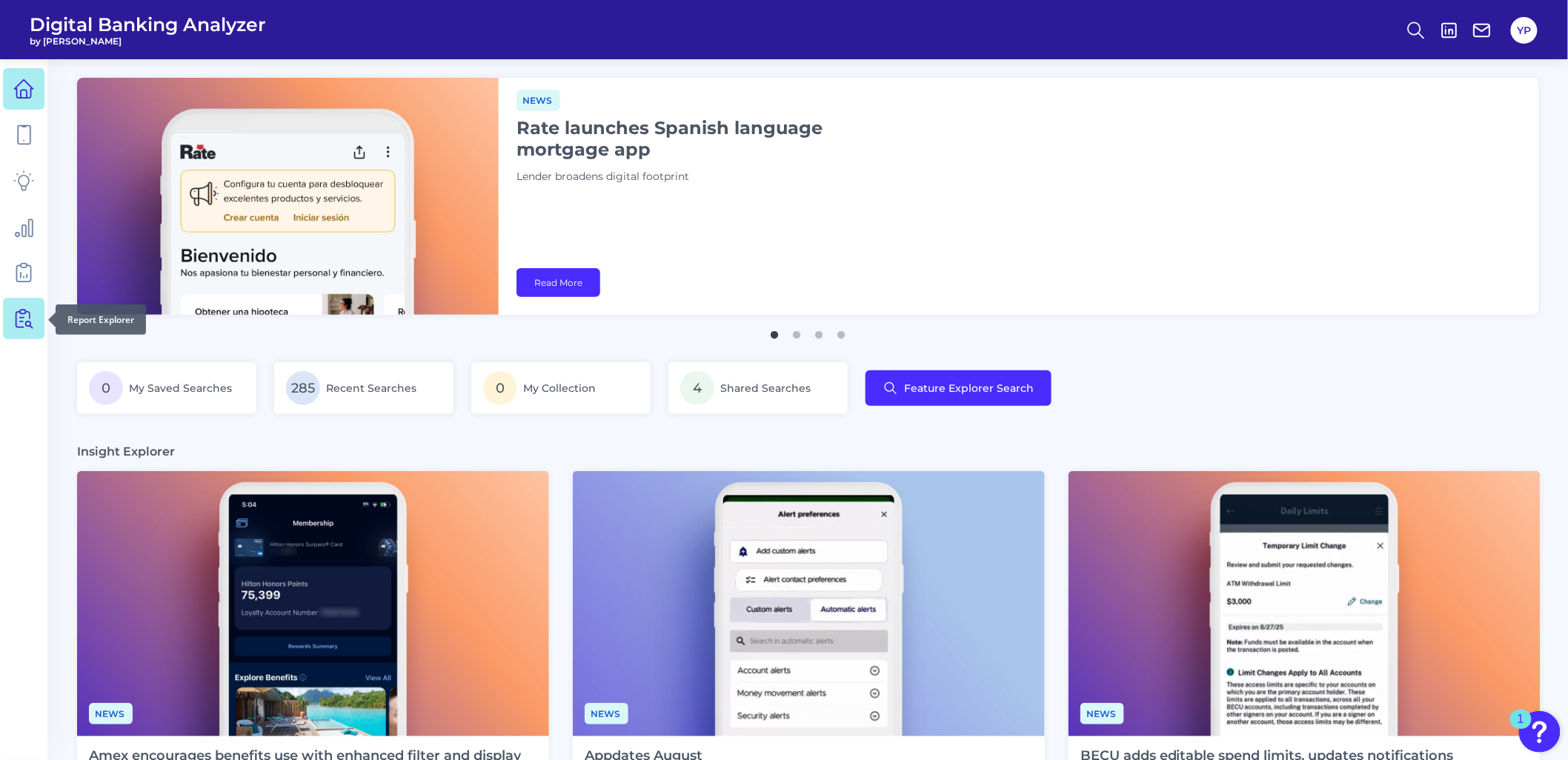
click at [28, 322] on icon at bounding box center [26, 319] width 13 height 18
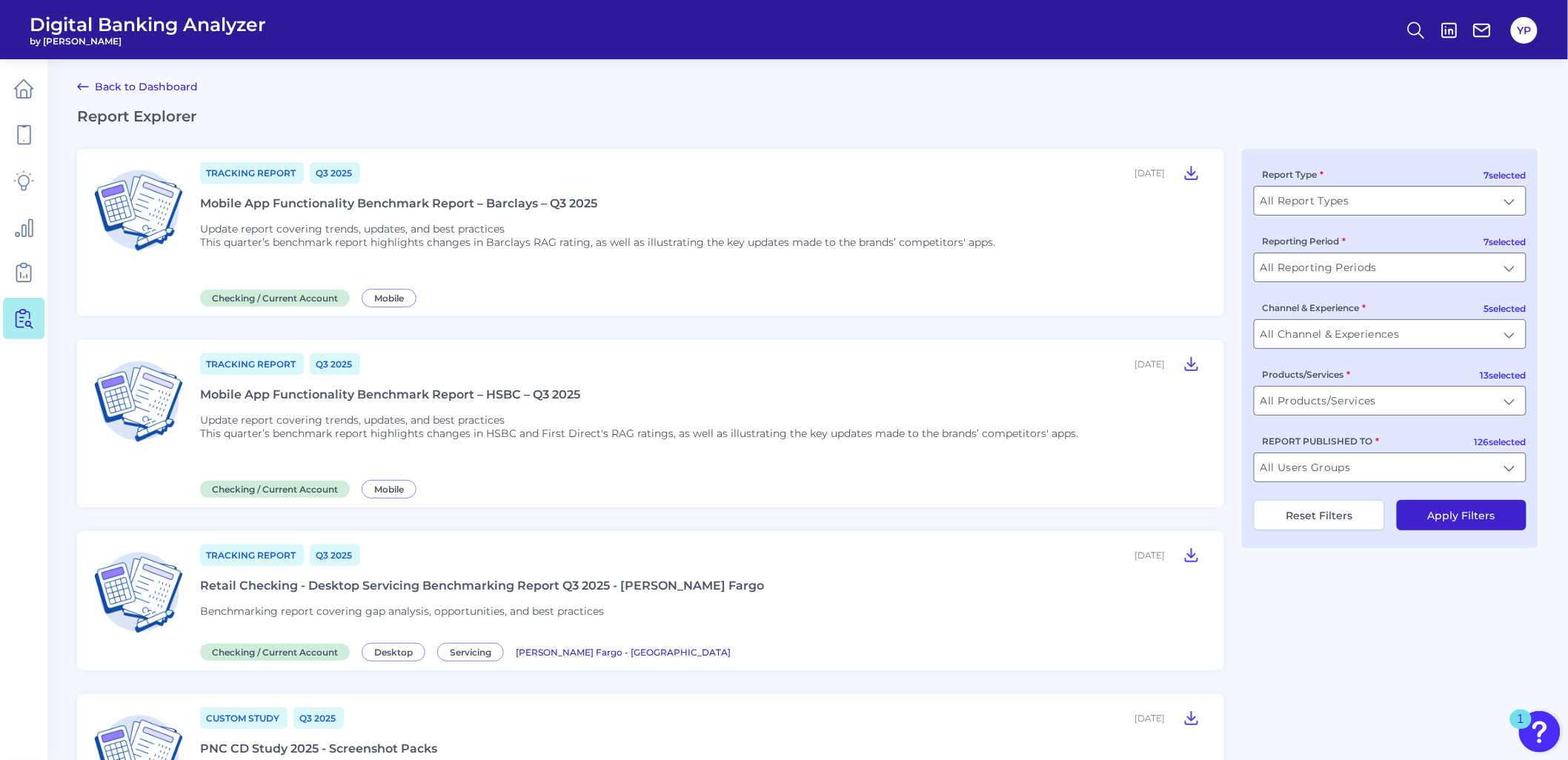
click at [470, 198] on div "Mobile App Functionality Benchmark Report – Barclays – Q3 2025" at bounding box center [398, 203] width 397 height 14
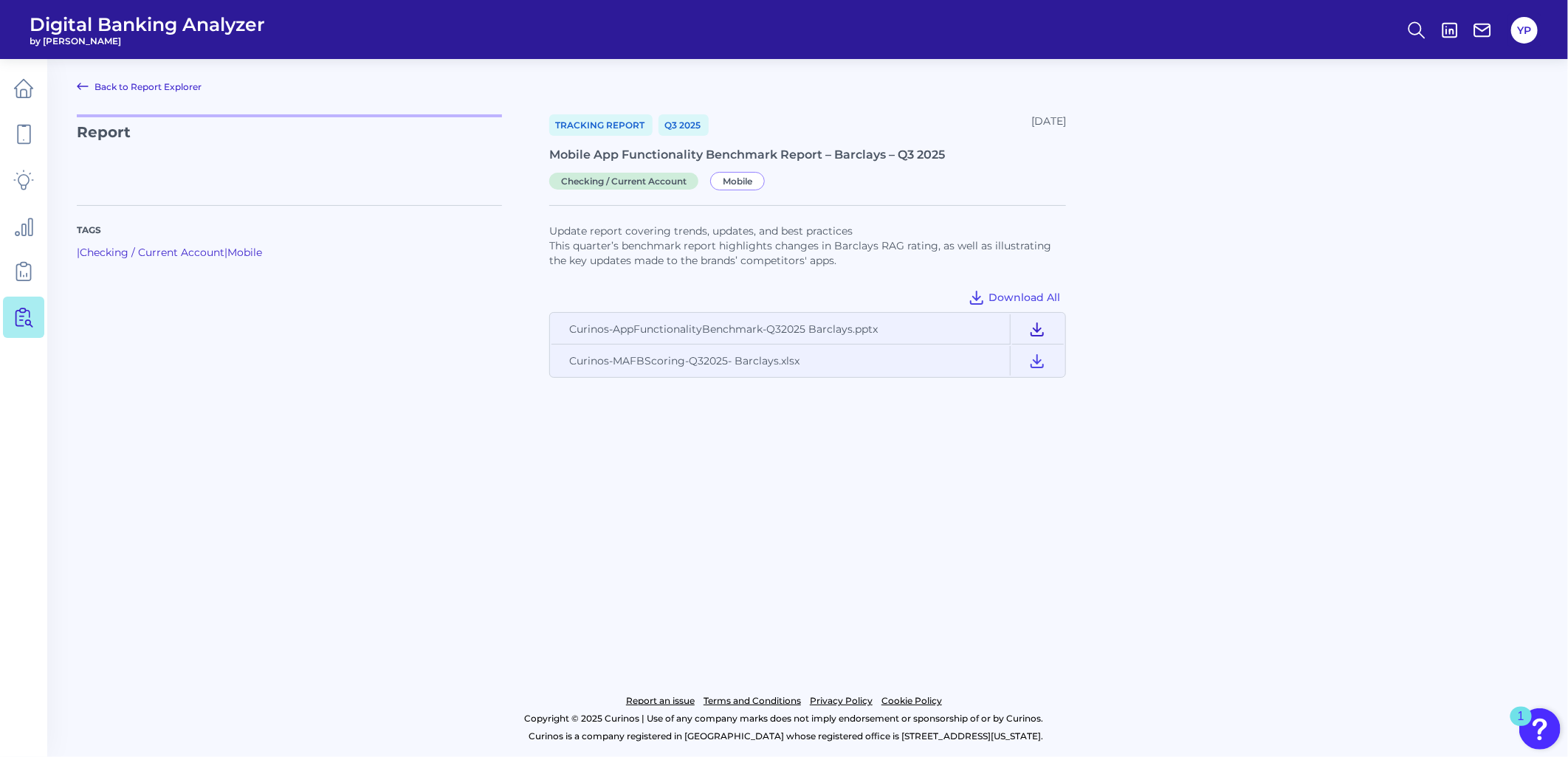
click at [1043, 326] on icon at bounding box center [1037, 329] width 17 height 17
